Goal: Task Accomplishment & Management: Use online tool/utility

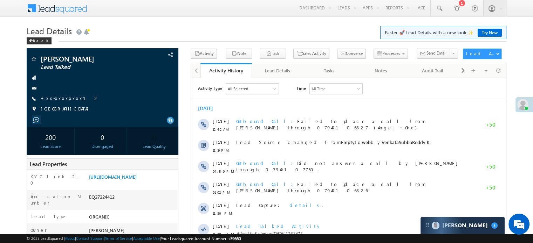
scroll to position [3511, 0]
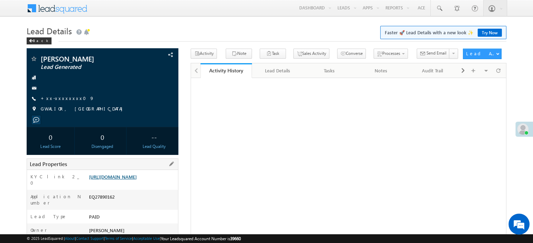
click at [131, 180] on link "https://angelbroking1-pk3em7sa.customui-test.leadsquared.com?leadId=0f079482-18…" at bounding box center [113, 177] width 48 height 6
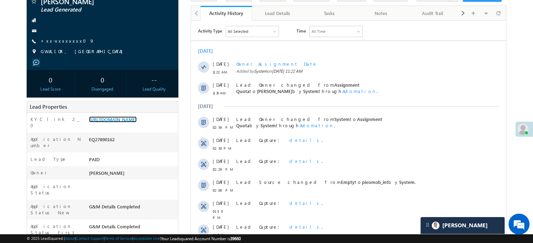
scroll to position [105, 0]
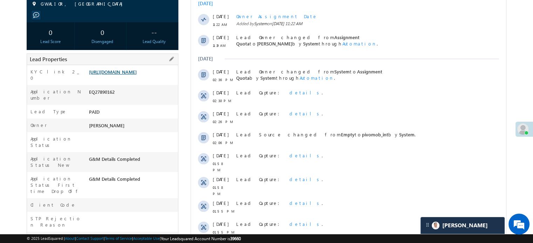
click at [137, 75] on link "https://angelbroking1-pk3em7sa.customui-test.leadsquared.com?leadId=0f079482-18…" at bounding box center [113, 72] width 48 height 6
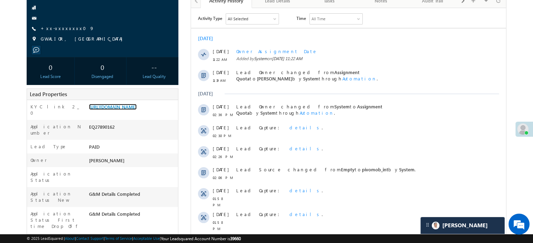
scroll to position [35, 0]
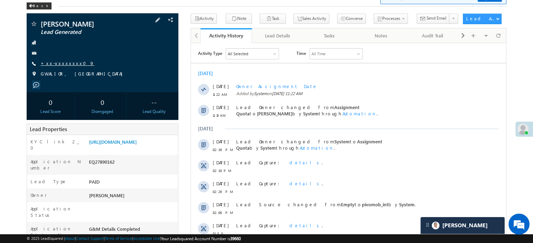
click at [57, 63] on link "+xx-xxxxxxxx09" at bounding box center [68, 63] width 54 height 6
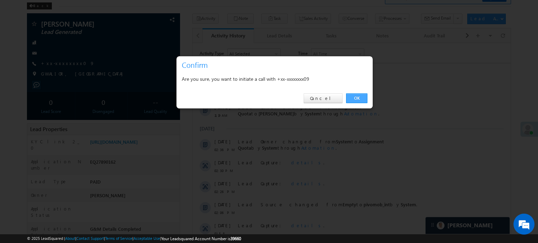
click at [360, 99] on link "OK" at bounding box center [356, 99] width 21 height 10
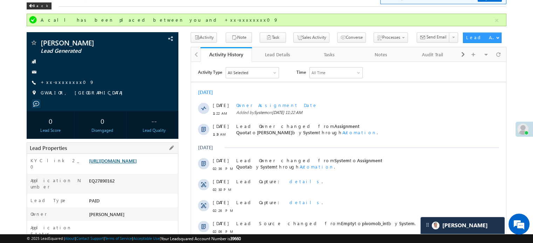
click at [137, 164] on link "https://angelbroking1-pk3em7sa.customui-test.leadsquared.com?leadId=0f079482-18…" at bounding box center [113, 161] width 48 height 6
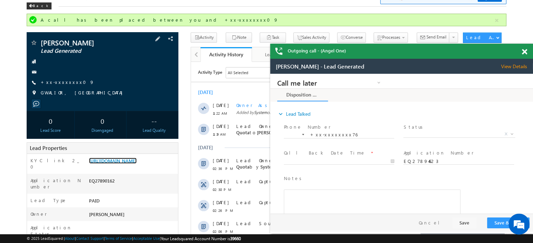
scroll to position [0, 0]
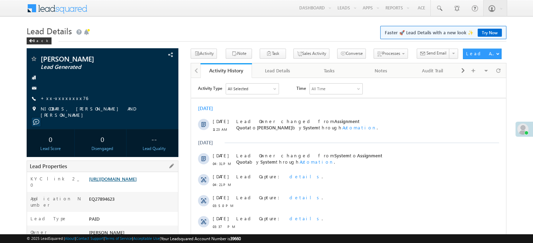
drag, startPoint x: 0, startPoint y: 0, endPoint x: 126, endPoint y: 188, distance: 226.8
click at [126, 182] on link "https://angelbroking1-pk3em7sa.customui-test.leadsquared.com?leadId=4525e3b6-69…" at bounding box center [113, 179] width 48 height 6
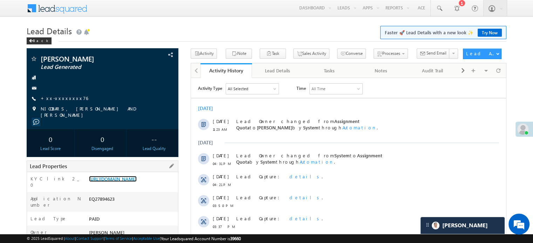
click at [135, 186] on div "https://angelbroking1-pk3em7sa.customui-test.leadsquared.com?leadId=4525e3b6-69…" at bounding box center [132, 181] width 91 height 10
click at [135, 182] on link "https://angelbroking1-pk3em7sa.customui-test.leadsquared.com?leadId=4525e3b6-69…" at bounding box center [113, 179] width 48 height 6
click at [60, 101] on link "+xx-xxxxxxxx76" at bounding box center [64, 98] width 47 height 6
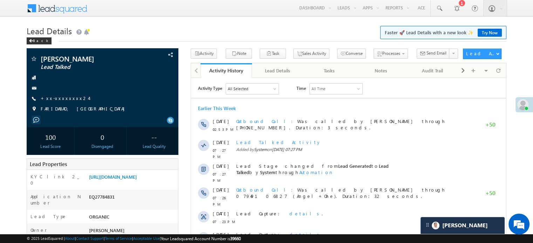
scroll to position [3604, 0]
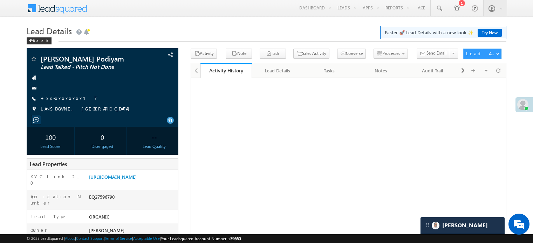
click at [279, 42] on div "Lead Details Faster 🚀 Lead Details with a new look ✨ Try Now Back" at bounding box center [267, 35] width 480 height 25
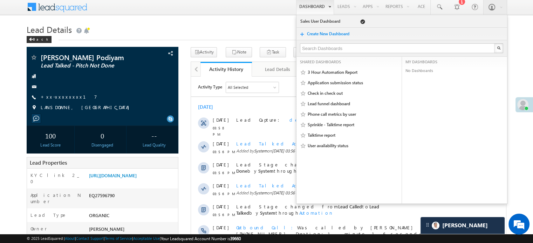
scroll to position [3604, 0]
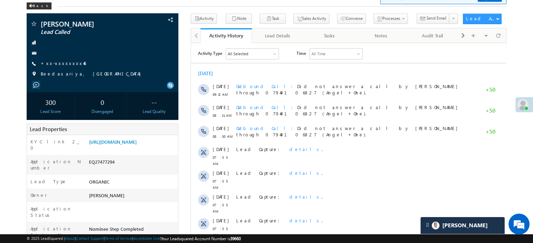
scroll to position [3604, 0]
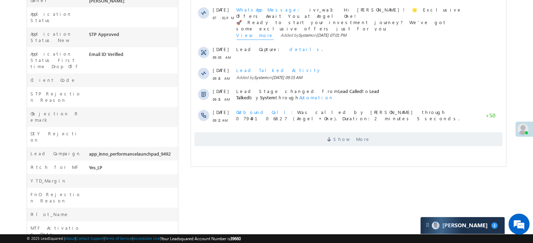
scroll to position [232, 0]
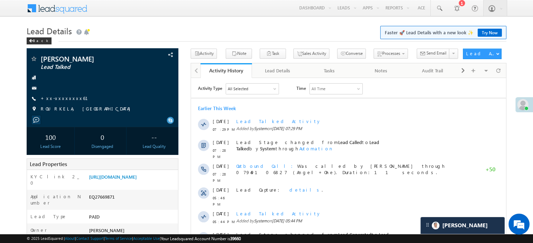
scroll to position [3511, 0]
click at [137, 180] on link "[URL][DOMAIN_NAME]" at bounding box center [113, 177] width 48 height 6
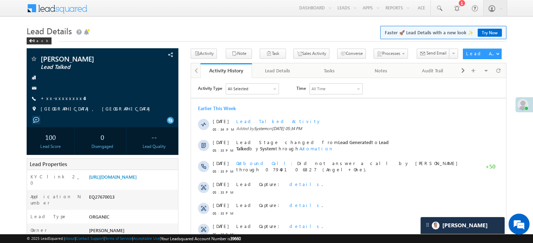
scroll to position [3604, 0]
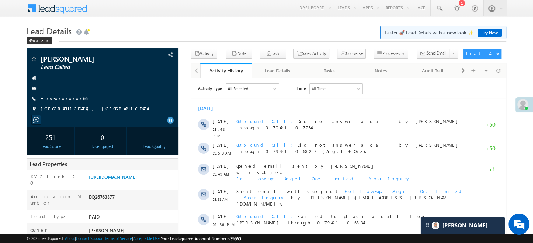
scroll to position [3604, 0]
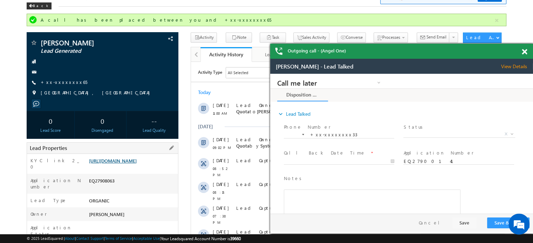
click at [0, 0] on link "https://angelbroking1-pk3em7sa.customui-test.leadsquared.com?leadId=efe60603-04…" at bounding box center [0, 0] width 0 height 0
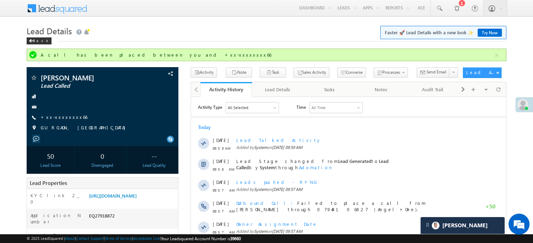
scroll to position [3604, 0]
click at [55, 117] on link "+xx-xxxxxxxx66" at bounding box center [64, 117] width 47 height 6
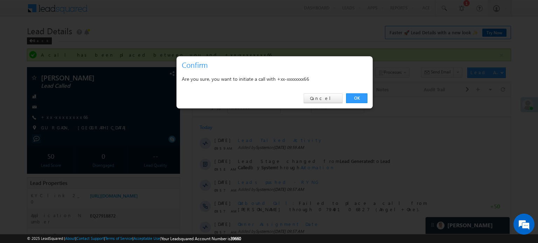
click at [350, 97] on link "OK" at bounding box center [356, 99] width 21 height 10
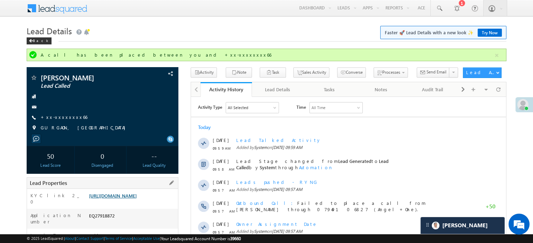
click at [137, 199] on link "[URL][DOMAIN_NAME]" at bounding box center [113, 196] width 48 height 6
